Goal: Check status: Check status

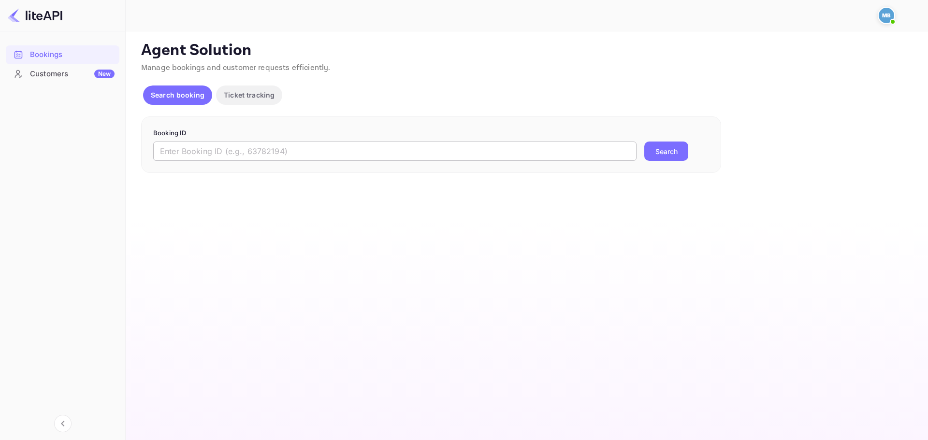
click at [375, 156] on input "text" at bounding box center [395, 151] width 484 height 19
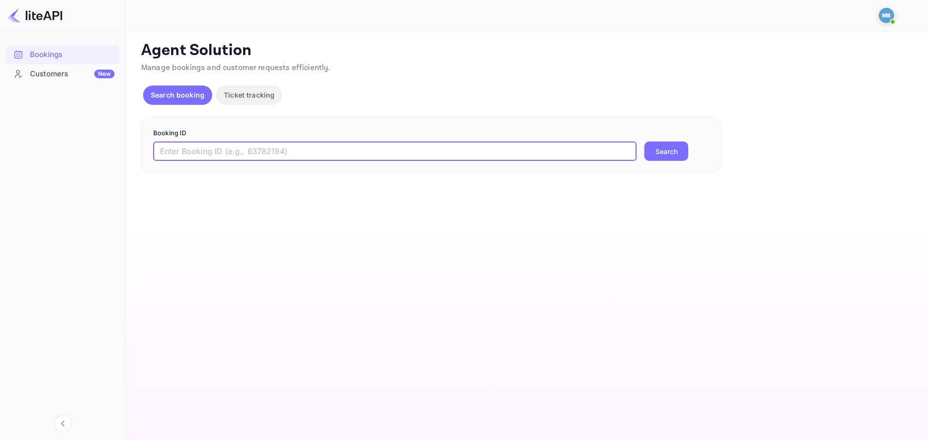
paste input "6Q_3qf-5a"
type input "6Q_3qf-5a"
click at [668, 149] on button "Search" at bounding box center [667, 151] width 44 height 19
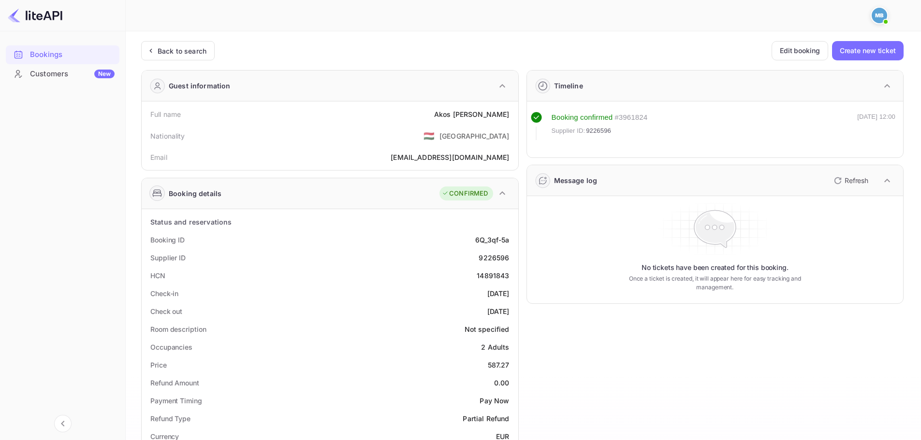
click at [495, 261] on div "9226596" at bounding box center [494, 258] width 30 height 10
copy div "9226596"
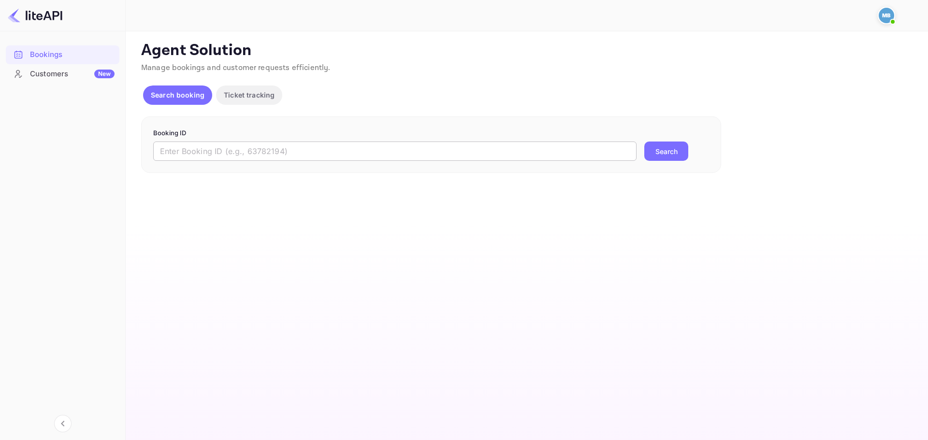
drag, startPoint x: 0, startPoint y: 0, endPoint x: 382, endPoint y: 159, distance: 414.0
click at [382, 159] on input "text" at bounding box center [395, 151] width 484 height 19
paste input "6Q_3qf-5a"
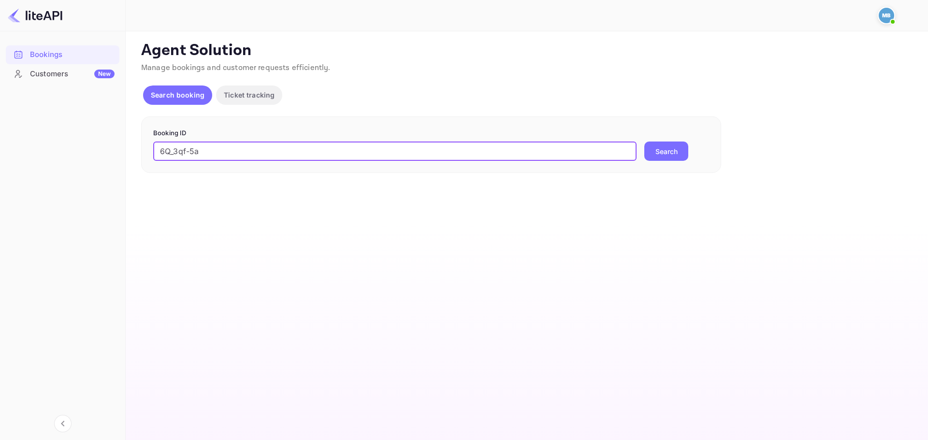
type input "6Q_3qf-5a"
click at [678, 148] on button "Search" at bounding box center [667, 151] width 44 height 19
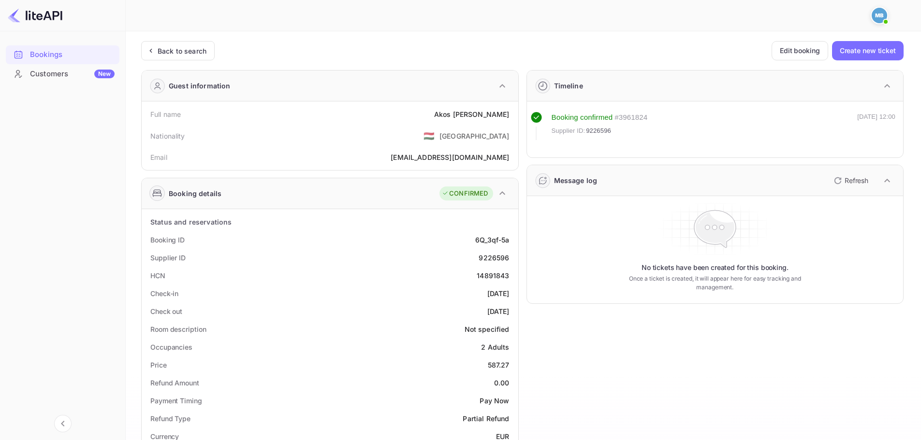
click at [492, 256] on div "9226596" at bounding box center [494, 258] width 30 height 10
copy div "9226596"
